Goal: Information Seeking & Learning: Learn about a topic

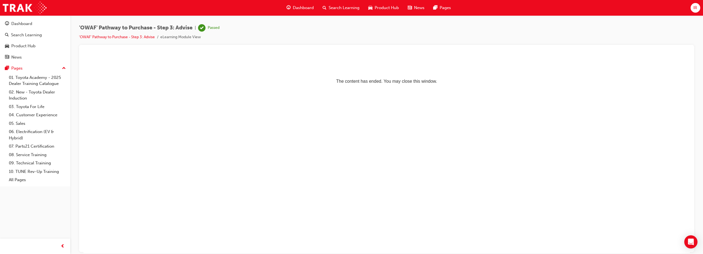
click at [337, 10] on span "Search Learning" at bounding box center [344, 8] width 31 height 6
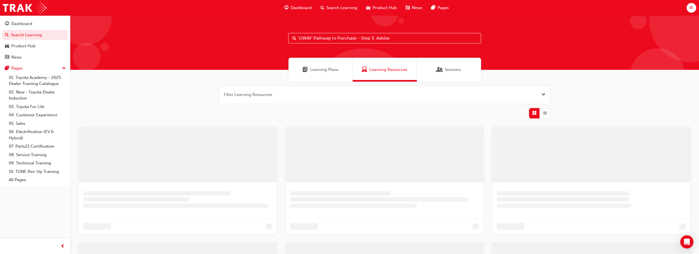
drag, startPoint x: 395, startPoint y: 36, endPoint x: 275, endPoint y: 30, distance: 120.2
click at [275, 30] on div "'OWAF' Pathway to Purchase - Step 3: Advise" at bounding box center [384, 42] width 628 height 55
click at [313, 69] on span "Learning Plans" at bounding box center [326, 70] width 28 height 6
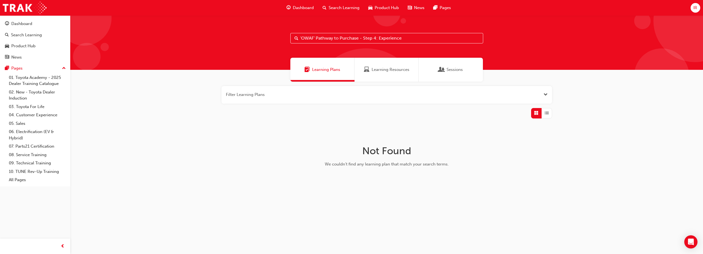
click at [375, 66] on div "Learning Resources" at bounding box center [386, 70] width 64 height 24
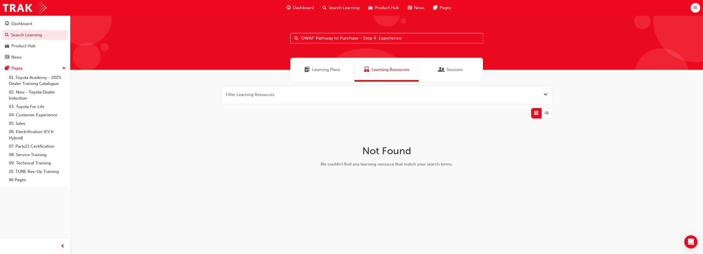
click at [300, 39] on input "'OWAF' Pathway to Purchase - Step 4: Experience" at bounding box center [386, 38] width 193 height 10
click at [406, 38] on input "'OWAF' Pathway to Purchase - Step 4: Experience" at bounding box center [386, 38] width 193 height 10
type input "'OWAF' Pathway to Purchase - Step 4: Experience"
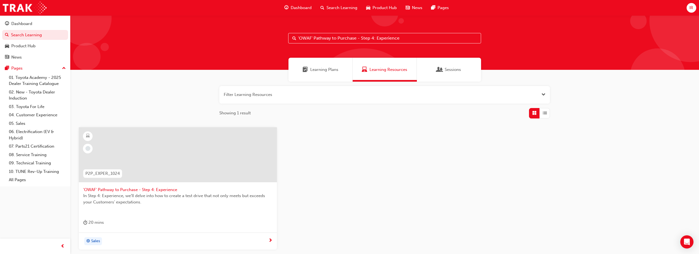
click at [153, 237] on div "Sales" at bounding box center [178, 241] width 198 height 17
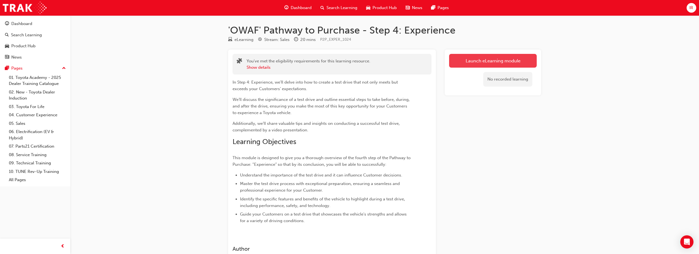
click at [490, 62] on link "Launch eLearning module" at bounding box center [493, 61] width 88 height 14
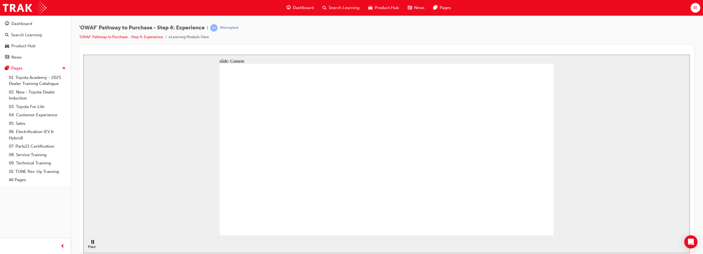
drag, startPoint x: 300, startPoint y: 176, endPoint x: 428, endPoint y: 166, distance: 128.4
drag, startPoint x: 432, startPoint y: 171, endPoint x: 427, endPoint y: 204, distance: 33.5
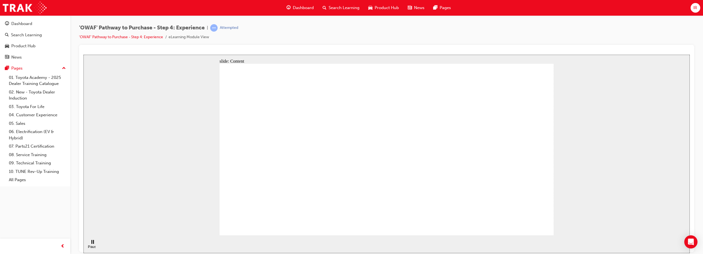
drag, startPoint x: 341, startPoint y: 182, endPoint x: 412, endPoint y: 172, distance: 71.9
drag, startPoint x: 426, startPoint y: 173, endPoint x: 457, endPoint y: 174, distance: 31.4
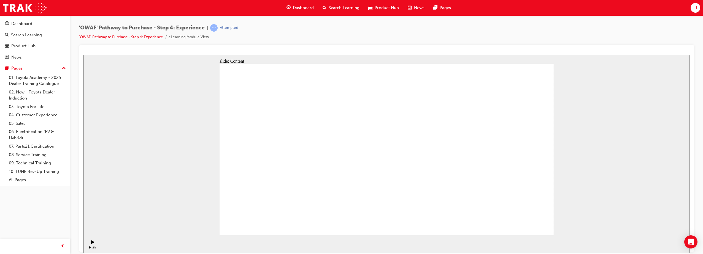
drag, startPoint x: 497, startPoint y: 176, endPoint x: 488, endPoint y: 174, distance: 9.3
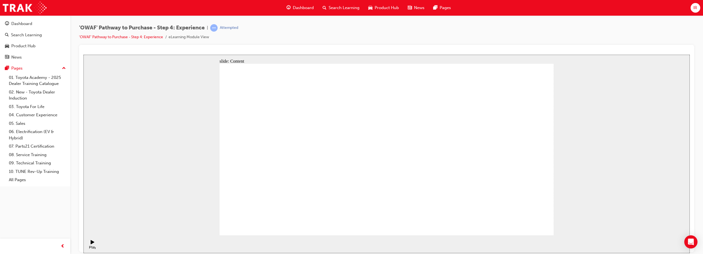
drag, startPoint x: 340, startPoint y: 161, endPoint x: 341, endPoint y: 166, distance: 4.5
drag, startPoint x: 341, startPoint y: 166, endPoint x: 342, endPoint y: 169, distance: 3.7
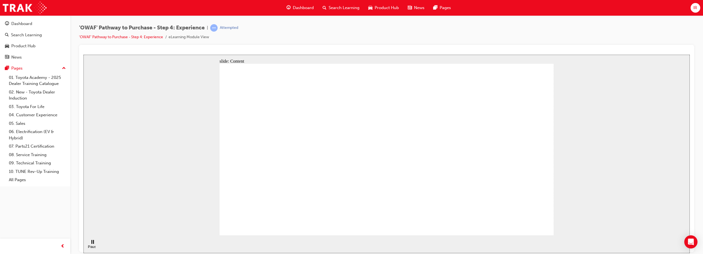
drag, startPoint x: 390, startPoint y: 94, endPoint x: 390, endPoint y: 111, distance: 16.3
drag, startPoint x: 403, startPoint y: 96, endPoint x: 397, endPoint y: 136, distance: 40.3
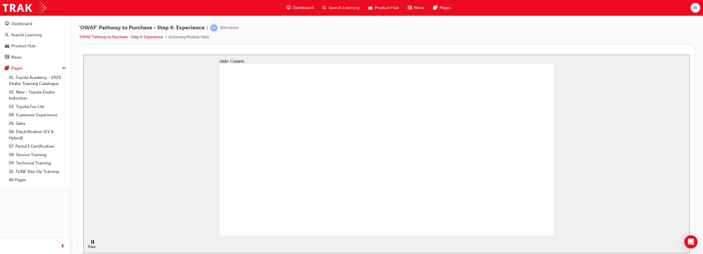
drag, startPoint x: 390, startPoint y: 177, endPoint x: 391, endPoint y: 185, distance: 7.7
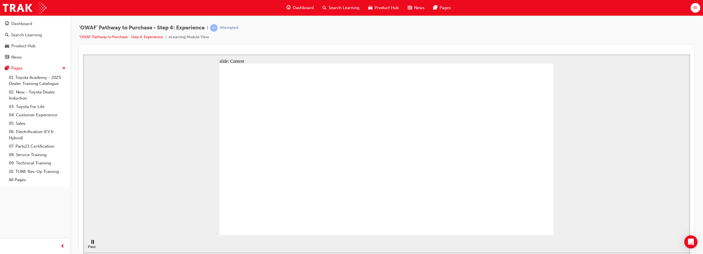
drag, startPoint x: 447, startPoint y: 191, endPoint x: 422, endPoint y: 127, distance: 68.8
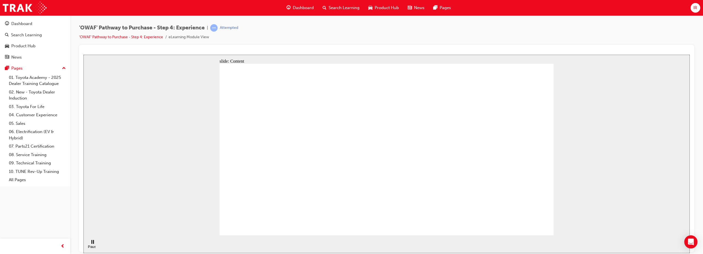
drag, startPoint x: 424, startPoint y: 103, endPoint x: 396, endPoint y: 141, distance: 46.8
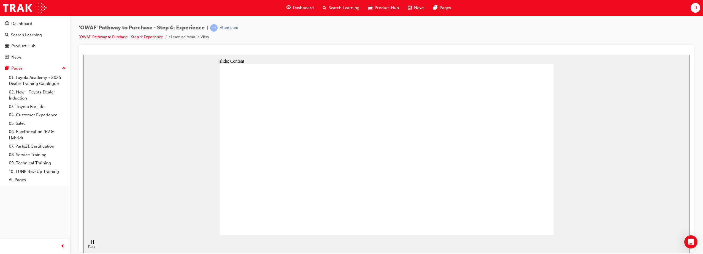
drag, startPoint x: 386, startPoint y: 105, endPoint x: 384, endPoint y: 139, distance: 33.6
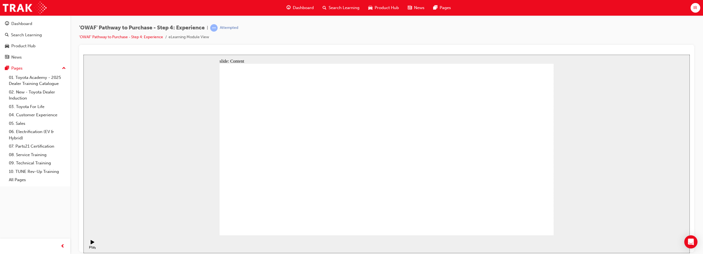
drag, startPoint x: 386, startPoint y: 119, endPoint x: 386, endPoint y: 124, distance: 5.5
drag, startPoint x: 385, startPoint y: 131, endPoint x: 382, endPoint y: 132, distance: 3.0
drag, startPoint x: 383, startPoint y: 122, endPoint x: 382, endPoint y: 127, distance: 5.4
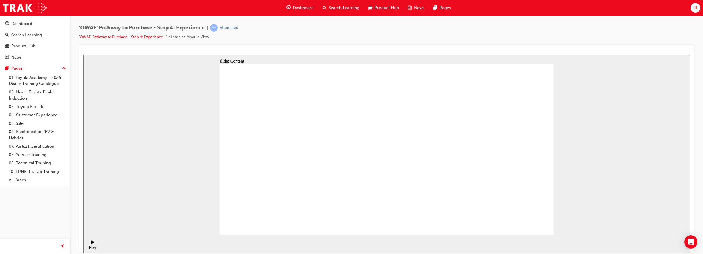
drag, startPoint x: 408, startPoint y: 102, endPoint x: 414, endPoint y: 104, distance: 7.1
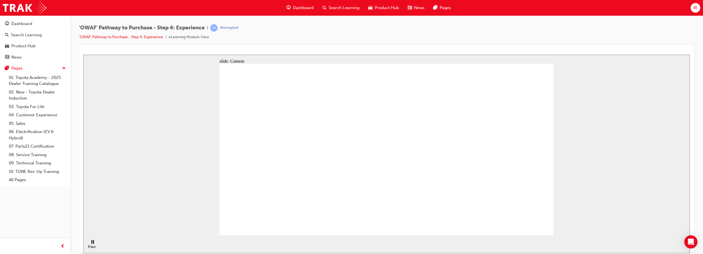
drag, startPoint x: 407, startPoint y: 161, endPoint x: 410, endPoint y: 162, distance: 3.1
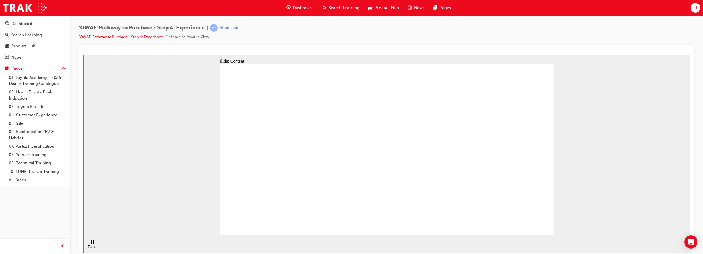
drag, startPoint x: 471, startPoint y: 96, endPoint x: 488, endPoint y: 103, distance: 18.5
drag, startPoint x: 484, startPoint y: 101, endPoint x: 485, endPoint y: 110, distance: 9.7
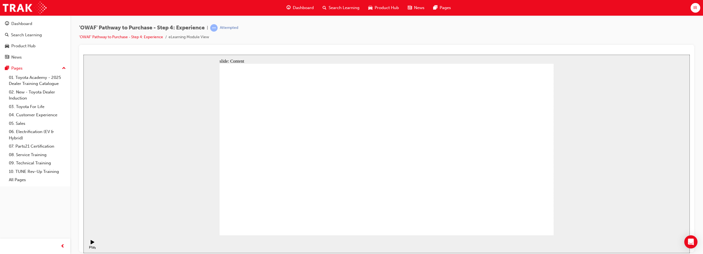
drag, startPoint x: 495, startPoint y: 102, endPoint x: 500, endPoint y: 96, distance: 8.0
drag, startPoint x: 495, startPoint y: 102, endPoint x: 500, endPoint y: 104, distance: 5.3
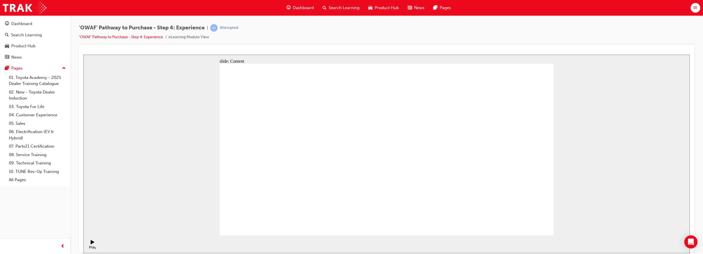
drag, startPoint x: 508, startPoint y: 136, endPoint x: 512, endPoint y: 145, distance: 10.0
drag, startPoint x: 519, startPoint y: 137, endPoint x: 519, endPoint y: 140, distance: 3.3
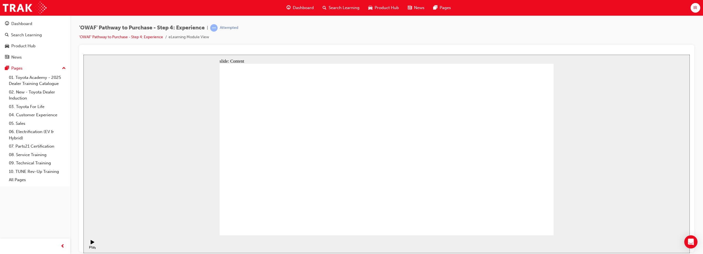
drag, startPoint x: 512, startPoint y: 145, endPoint x: 509, endPoint y: 146, distance: 2.8
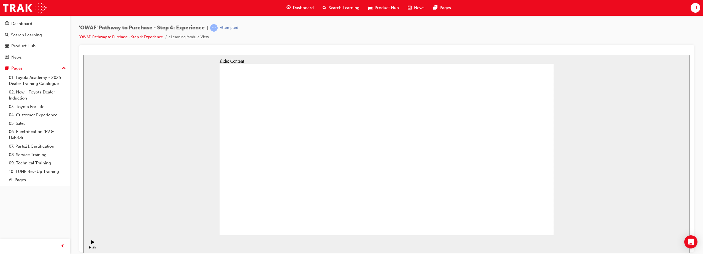
drag, startPoint x: 495, startPoint y: 178, endPoint x: 498, endPoint y: 179, distance: 2.8
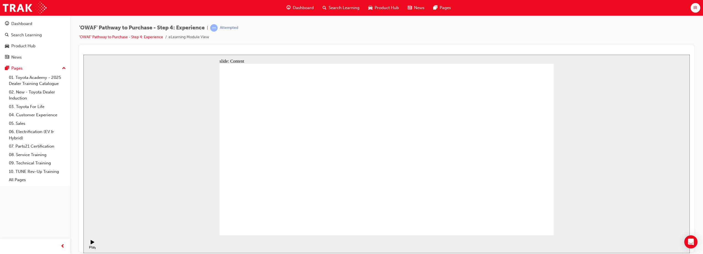
drag, startPoint x: 465, startPoint y: 196, endPoint x: 474, endPoint y: 201, distance: 10.2
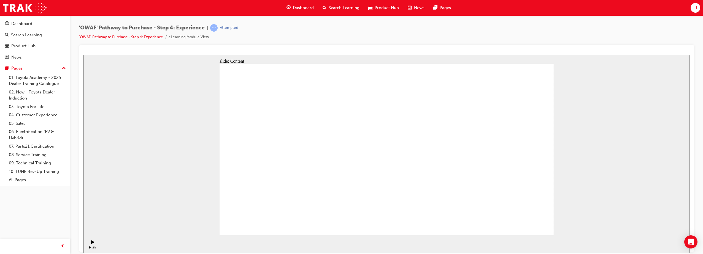
drag, startPoint x: 410, startPoint y: 147, endPoint x: 412, endPoint y: 150, distance: 3.3
drag, startPoint x: 395, startPoint y: 139, endPoint x: 391, endPoint y: 147, distance: 9.0
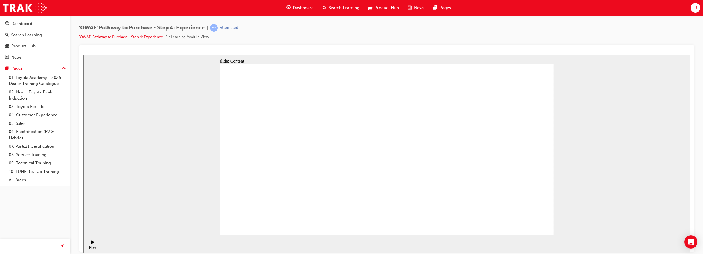
drag, startPoint x: 410, startPoint y: 140, endPoint x: 410, endPoint y: 143, distance: 3.3
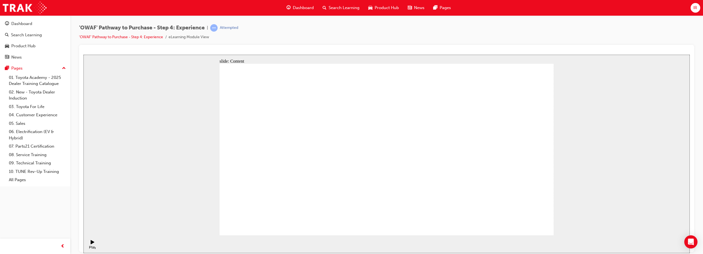
drag, startPoint x: 279, startPoint y: 160, endPoint x: 276, endPoint y: 155, distance: 5.3
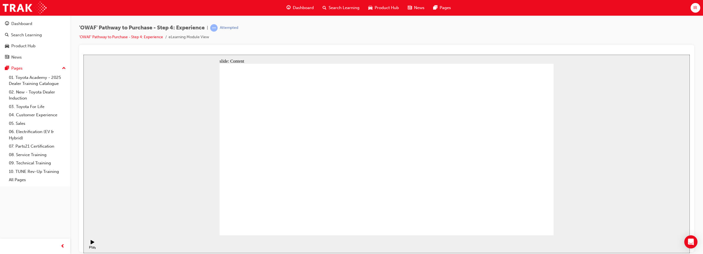
drag, startPoint x: 367, startPoint y: 134, endPoint x: 353, endPoint y: 138, distance: 15.0
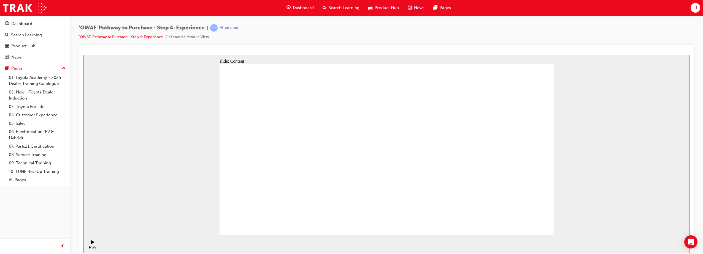
drag, startPoint x: 342, startPoint y: 137, endPoint x: 407, endPoint y: 127, distance: 65.6
drag, startPoint x: 407, startPoint y: 127, endPoint x: 350, endPoint y: 151, distance: 61.6
drag, startPoint x: 418, startPoint y: 135, endPoint x: 410, endPoint y: 139, distance: 9.3
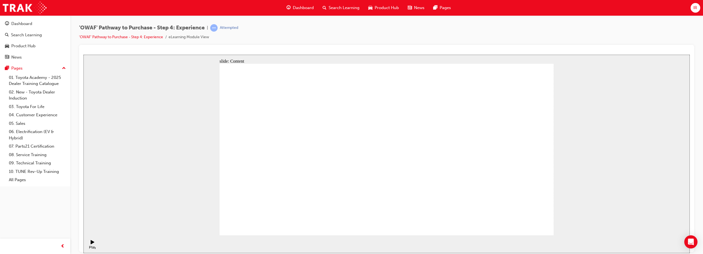
drag, startPoint x: 302, startPoint y: 183, endPoint x: 322, endPoint y: 179, distance: 20.0
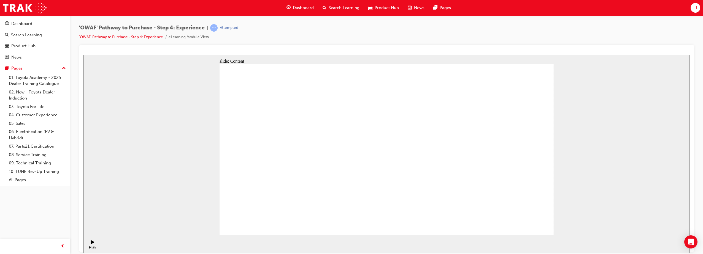
drag, startPoint x: 341, startPoint y: 177, endPoint x: 351, endPoint y: 178, distance: 9.4
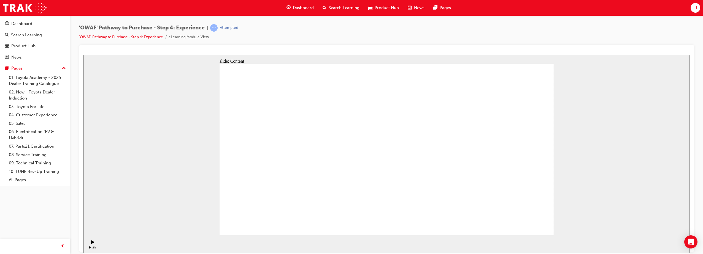
drag, startPoint x: 304, startPoint y: 145, endPoint x: 299, endPoint y: 125, distance: 21.2
drag, startPoint x: 284, startPoint y: 72, endPoint x: 285, endPoint y: 87, distance: 14.3
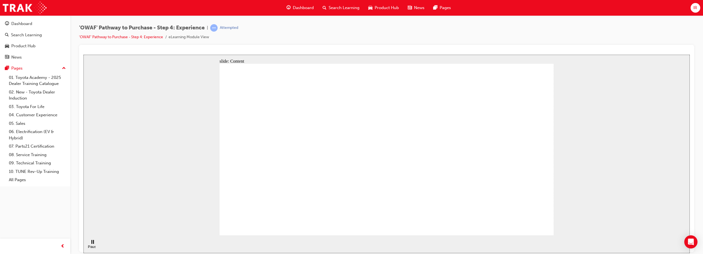
drag, startPoint x: 534, startPoint y: 219, endPoint x: 530, endPoint y: 224, distance: 6.4
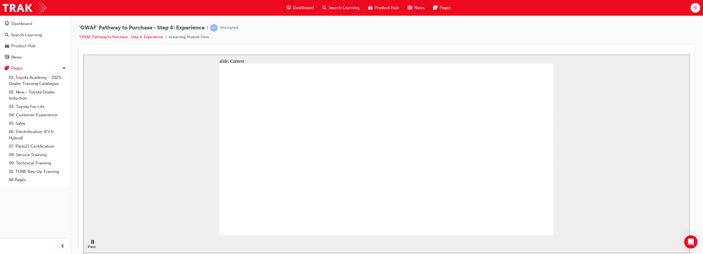
drag, startPoint x: 445, startPoint y: 180, endPoint x: 446, endPoint y: 175, distance: 4.7
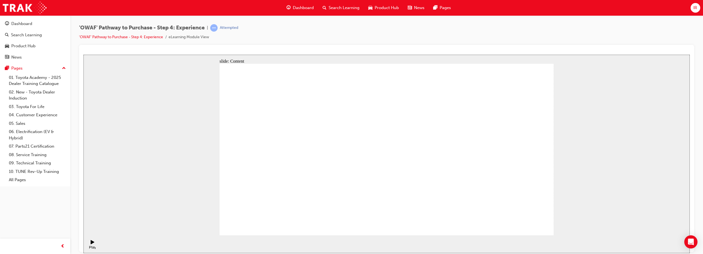
drag, startPoint x: 446, startPoint y: 172, endPoint x: 455, endPoint y: 177, distance: 9.9
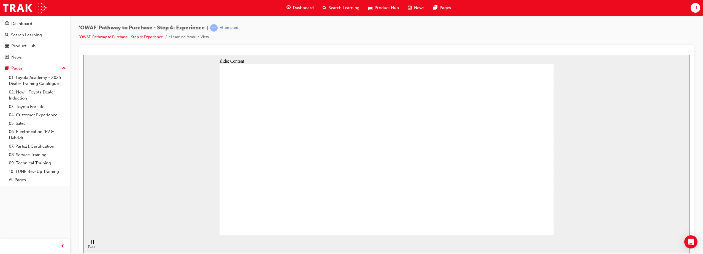
drag, startPoint x: 435, startPoint y: 172, endPoint x: 438, endPoint y: 166, distance: 6.5
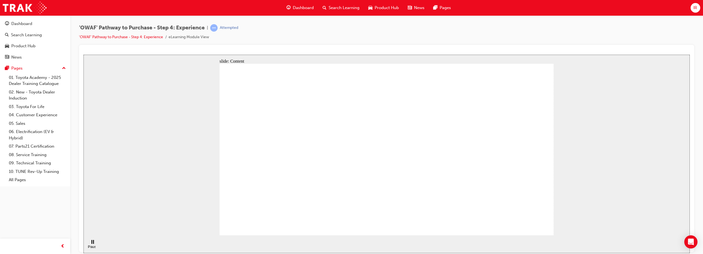
drag, startPoint x: 261, startPoint y: 112, endPoint x: 297, endPoint y: 103, distance: 36.7
drag, startPoint x: 459, startPoint y: 102, endPoint x: 483, endPoint y: 102, distance: 24.2
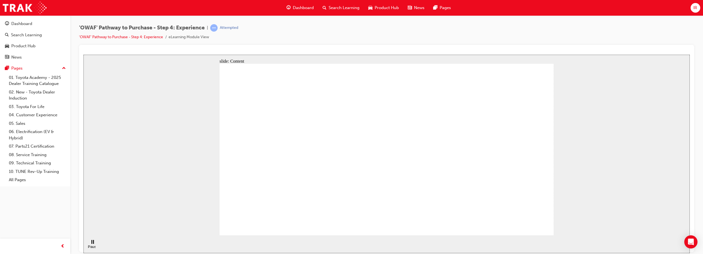
drag, startPoint x: 367, startPoint y: 76, endPoint x: 366, endPoint y: 81, distance: 5.1
drag, startPoint x: 434, startPoint y: 81, endPoint x: 432, endPoint y: 90, distance: 9.0
drag, startPoint x: 344, startPoint y: 74, endPoint x: 430, endPoint y: 79, distance: 86.6
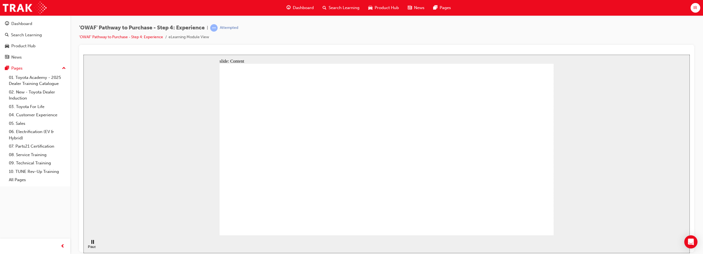
drag, startPoint x: 432, startPoint y: 77, endPoint x: 424, endPoint y: 84, distance: 10.7
drag, startPoint x: 373, startPoint y: 84, endPoint x: 420, endPoint y: 81, distance: 46.9
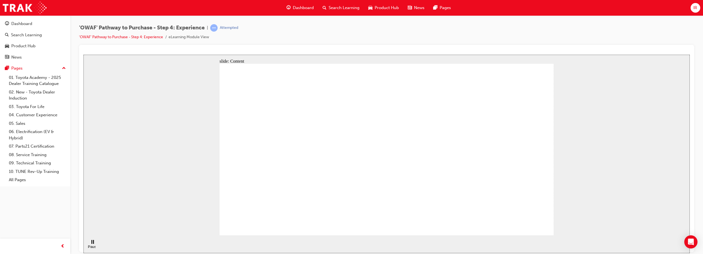
drag, startPoint x: 420, startPoint y: 81, endPoint x: 379, endPoint y: 84, distance: 41.1
drag, startPoint x: 373, startPoint y: 83, endPoint x: 408, endPoint y: 76, distance: 35.6
drag, startPoint x: 413, startPoint y: 77, endPoint x: 402, endPoint y: 85, distance: 13.7
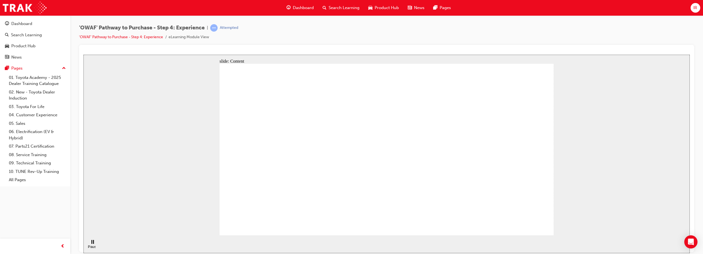
drag, startPoint x: 469, startPoint y: 83, endPoint x: 464, endPoint y: 86, distance: 5.3
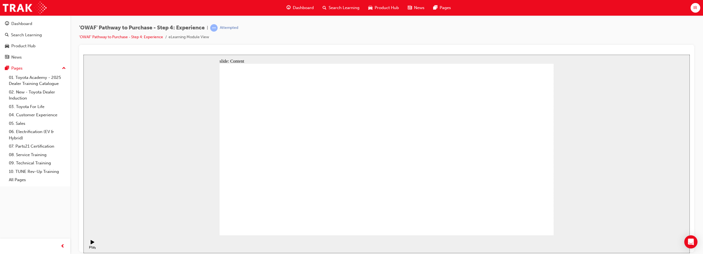
drag, startPoint x: 494, startPoint y: 85, endPoint x: 494, endPoint y: 94, distance: 8.8
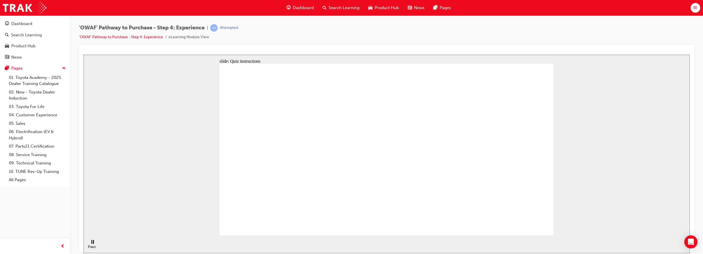
checkbox input "true"
drag, startPoint x: 434, startPoint y: 109, endPoint x: 440, endPoint y: 111, distance: 6.3
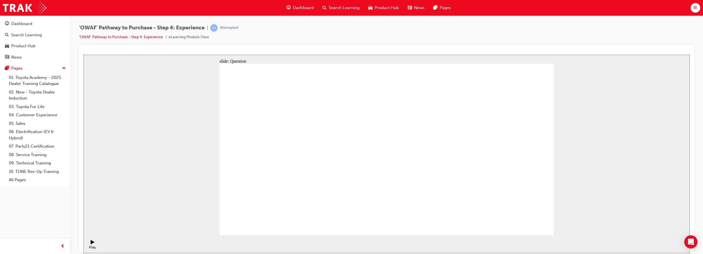
checkbox input "true"
drag, startPoint x: 285, startPoint y: 182, endPoint x: 326, endPoint y: 162, distance: 45.7
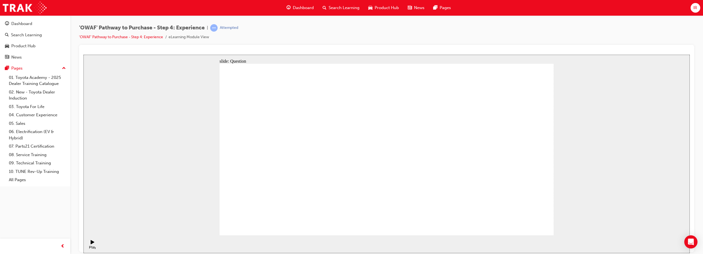
drag, startPoint x: 509, startPoint y: 169, endPoint x: 305, endPoint y: 191, distance: 205.3
drag, startPoint x: 507, startPoint y: 177, endPoint x: 315, endPoint y: 197, distance: 193.0
drag, startPoint x: 502, startPoint y: 163, endPoint x: 405, endPoint y: 179, distance: 98.8
drag, startPoint x: 499, startPoint y: 170, endPoint x: 286, endPoint y: 188, distance: 213.6
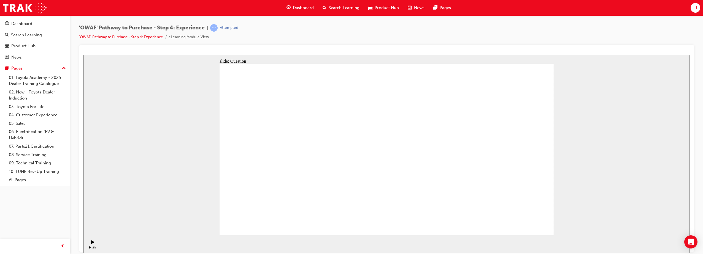
drag, startPoint x: 496, startPoint y: 176, endPoint x: 302, endPoint y: 181, distance: 194.5
drag, startPoint x: 494, startPoint y: 162, endPoint x: 401, endPoint y: 186, distance: 96.7
drag, startPoint x: 500, startPoint y: 174, endPoint x: 307, endPoint y: 183, distance: 193.0
drag, startPoint x: 500, startPoint y: 170, endPoint x: 294, endPoint y: 187, distance: 207.0
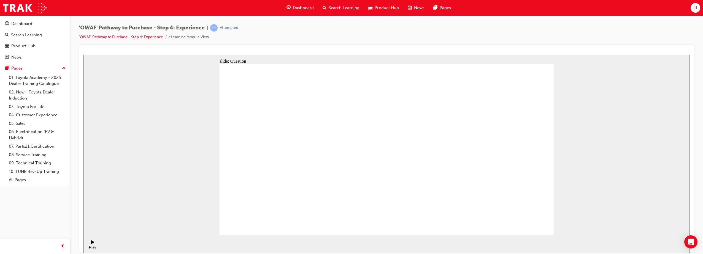
drag, startPoint x: 396, startPoint y: 185, endPoint x: 388, endPoint y: 180, distance: 9.1
drag, startPoint x: 495, startPoint y: 172, endPoint x: 298, endPoint y: 183, distance: 197.8
drag, startPoint x: 503, startPoint y: 178, endPoint x: 288, endPoint y: 186, distance: 215.5
drag, startPoint x: 478, startPoint y: 185, endPoint x: 402, endPoint y: 187, distance: 76.1
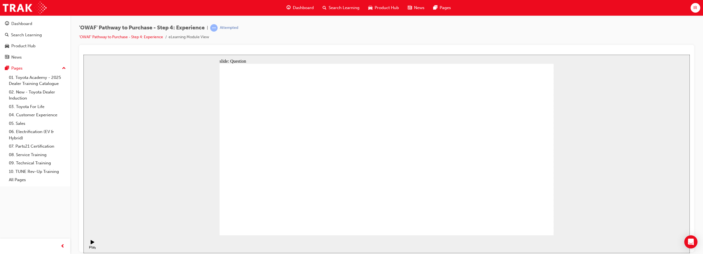
drag, startPoint x: 492, startPoint y: 173, endPoint x: 259, endPoint y: 184, distance: 233.2
drag, startPoint x: 495, startPoint y: 174, endPoint x: 391, endPoint y: 189, distance: 105.4
drag, startPoint x: 489, startPoint y: 183, endPoint x: 382, endPoint y: 202, distance: 107.9
drag, startPoint x: 465, startPoint y: 195, endPoint x: 402, endPoint y: 197, distance: 62.8
drag, startPoint x: 485, startPoint y: 175, endPoint x: 393, endPoint y: 190, distance: 93.3
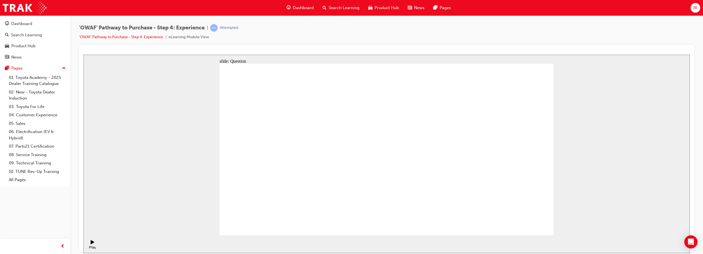
drag, startPoint x: 378, startPoint y: 149, endPoint x: 378, endPoint y: 210, distance: 60.3
drag, startPoint x: 374, startPoint y: 198, endPoint x: 436, endPoint y: 147, distance: 80.4
drag, startPoint x: 415, startPoint y: 191, endPoint x: 379, endPoint y: 147, distance: 56.4
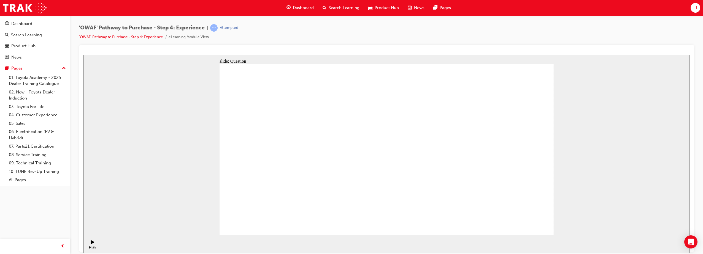
drag, startPoint x: 513, startPoint y: 195, endPoint x: 482, endPoint y: 148, distance: 56.9
drag, startPoint x: 489, startPoint y: 203, endPoint x: 415, endPoint y: 155, distance: 88.2
drag, startPoint x: 463, startPoint y: 197, endPoint x: 526, endPoint y: 146, distance: 80.7
drag, startPoint x: 383, startPoint y: 182, endPoint x: 384, endPoint y: 185, distance: 3.7
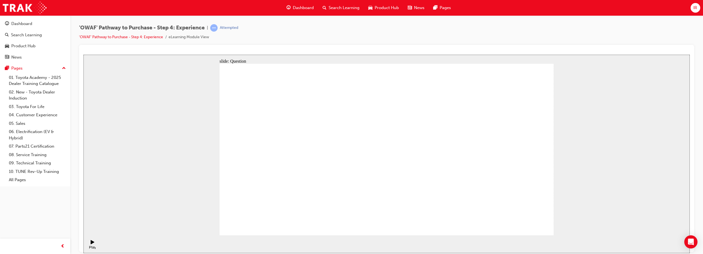
drag, startPoint x: 342, startPoint y: 188, endPoint x: 386, endPoint y: 130, distance: 73.1
drag, startPoint x: 392, startPoint y: 187, endPoint x: 473, endPoint y: 129, distance: 98.5
drag, startPoint x: 444, startPoint y: 206, endPoint x: 462, endPoint y: 151, distance: 58.1
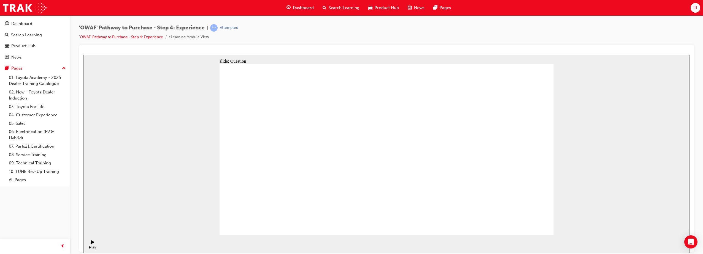
drag, startPoint x: 335, startPoint y: 202, endPoint x: 384, endPoint y: 126, distance: 90.3
drag, startPoint x: 251, startPoint y: 137, endPoint x: 275, endPoint y: 129, distance: 26.3
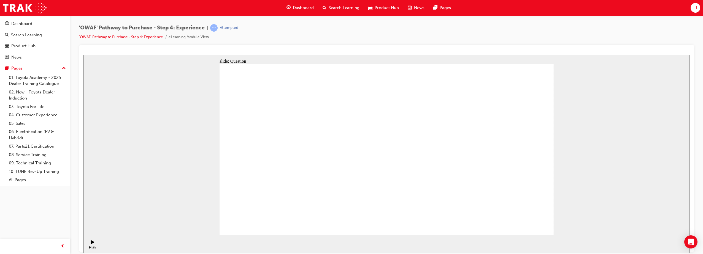
radio input "true"
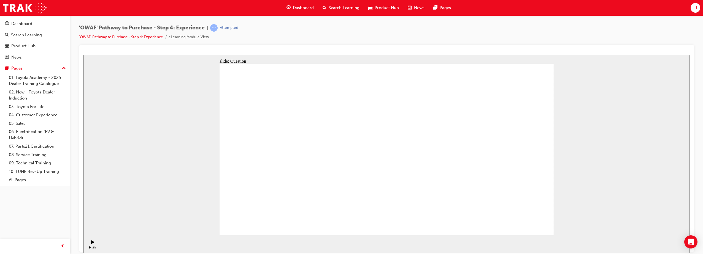
click at [348, 11] on div "Search Learning" at bounding box center [341, 7] width 46 height 11
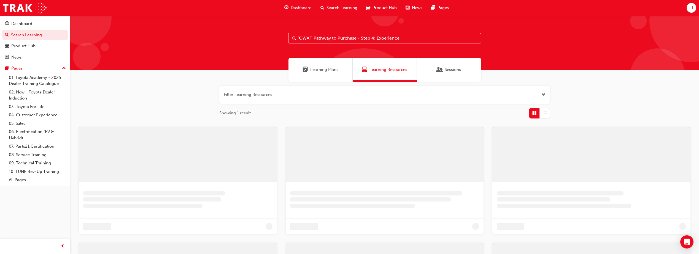
drag, startPoint x: 403, startPoint y: 37, endPoint x: 107, endPoint y: 7, distance: 297.1
click at [98, 15] on div "Dashboard Search Learning Product Hub News Pages IR Dashboard Search Learning P…" at bounding box center [349, 127] width 699 height 254
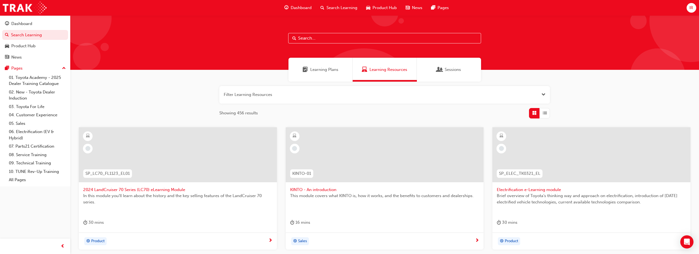
paste input "'OWAF' Pathway to Purchase - Step 5: Offer to Purchase"
type input "'OWAF' Pathway to Purchase - Step 5: Offer to Purchase"
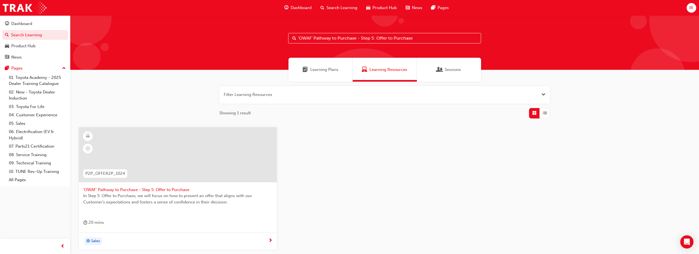
click at [192, 189] on span "'OWAF' Pathway to Purchase - Step 5: Offer to Purchase" at bounding box center [177, 190] width 189 height 6
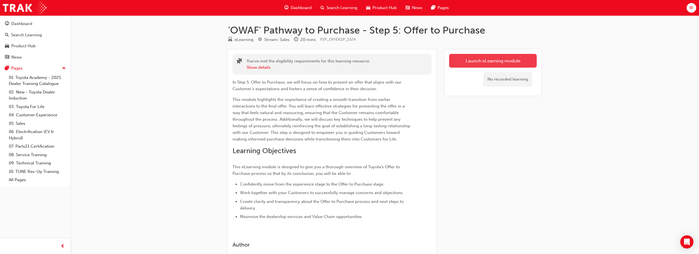
click at [471, 59] on link "Launch eLearning module" at bounding box center [493, 61] width 88 height 14
